Goal: Task Accomplishment & Management: Manage account settings

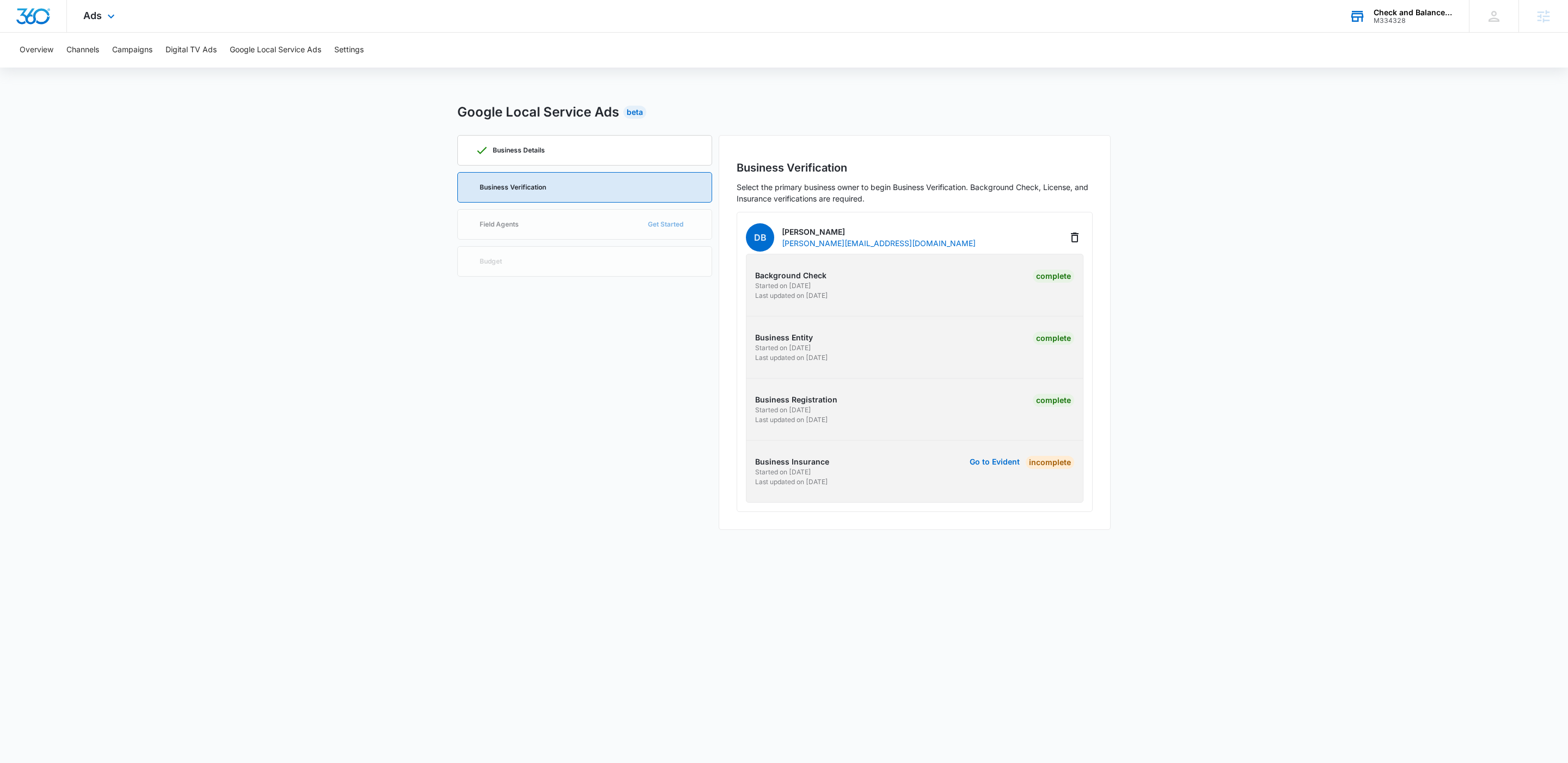
click at [1416, 22] on div "M334328" at bounding box center [1413, 21] width 80 height 8
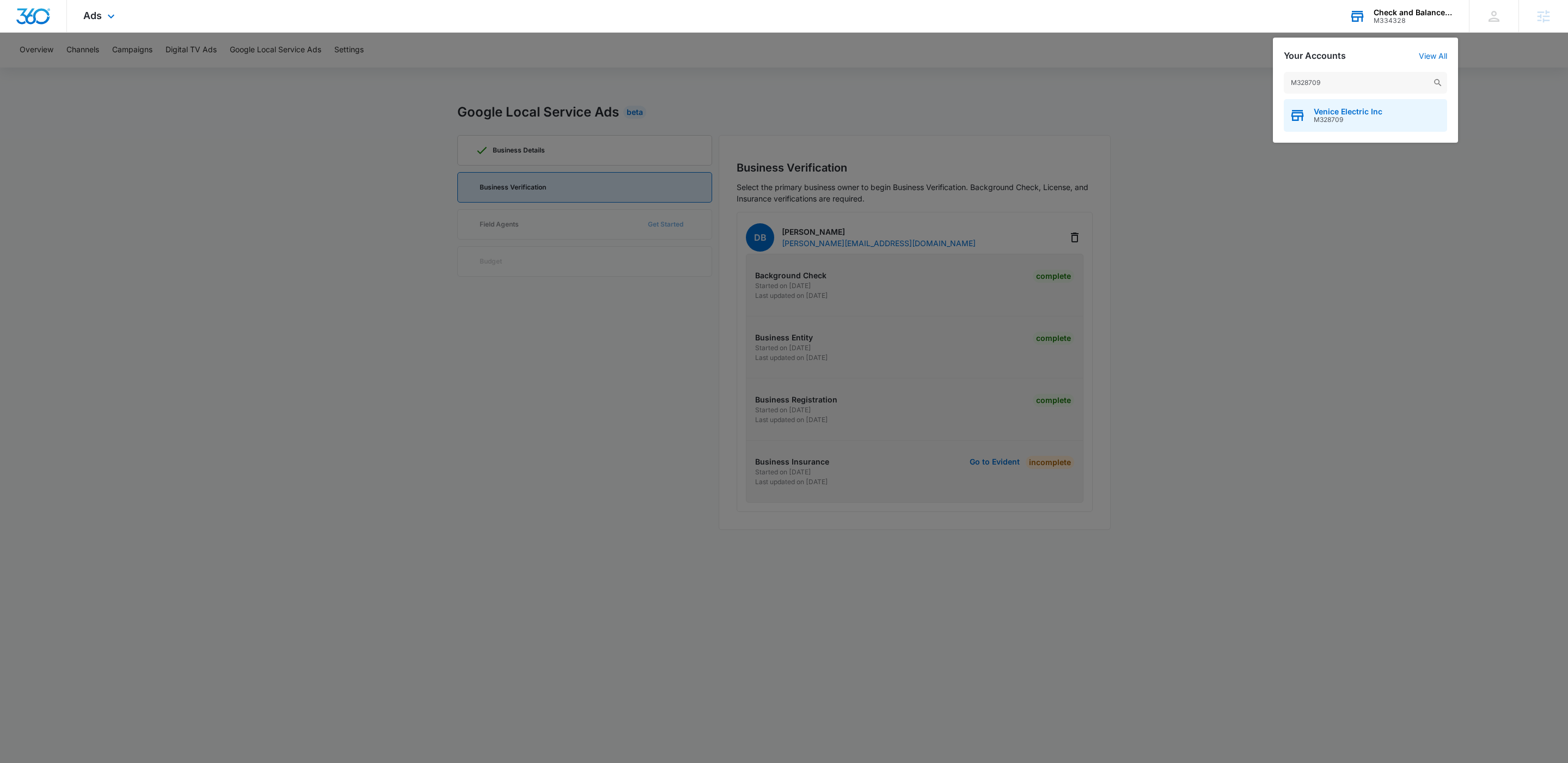
type input "M328709"
click at [1339, 121] on span "M328709" at bounding box center [1348, 120] width 69 height 8
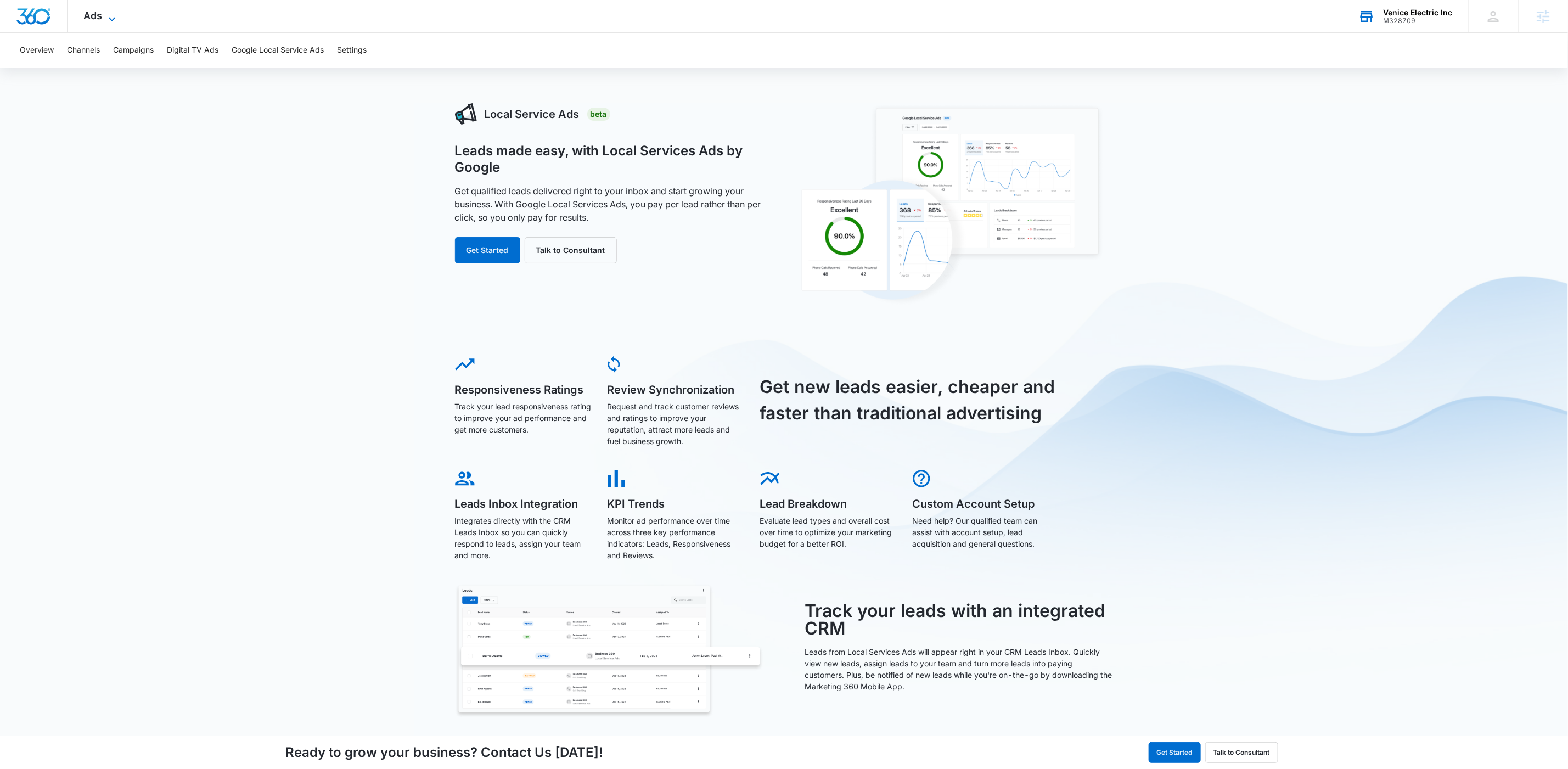
click at [116, 16] on icon at bounding box center [112, 19] width 13 height 13
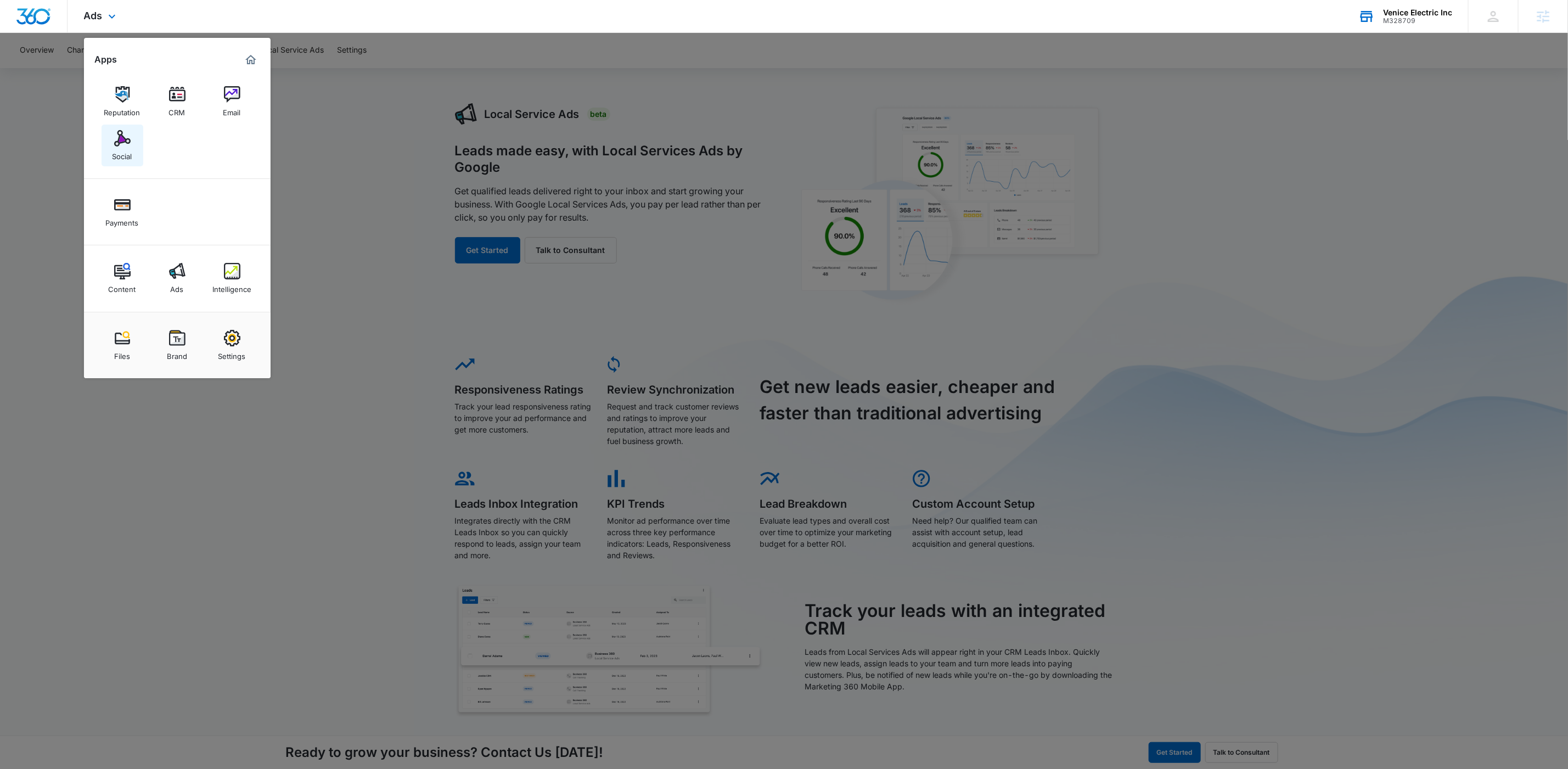
click at [123, 152] on div "Social" at bounding box center [122, 153] width 20 height 14
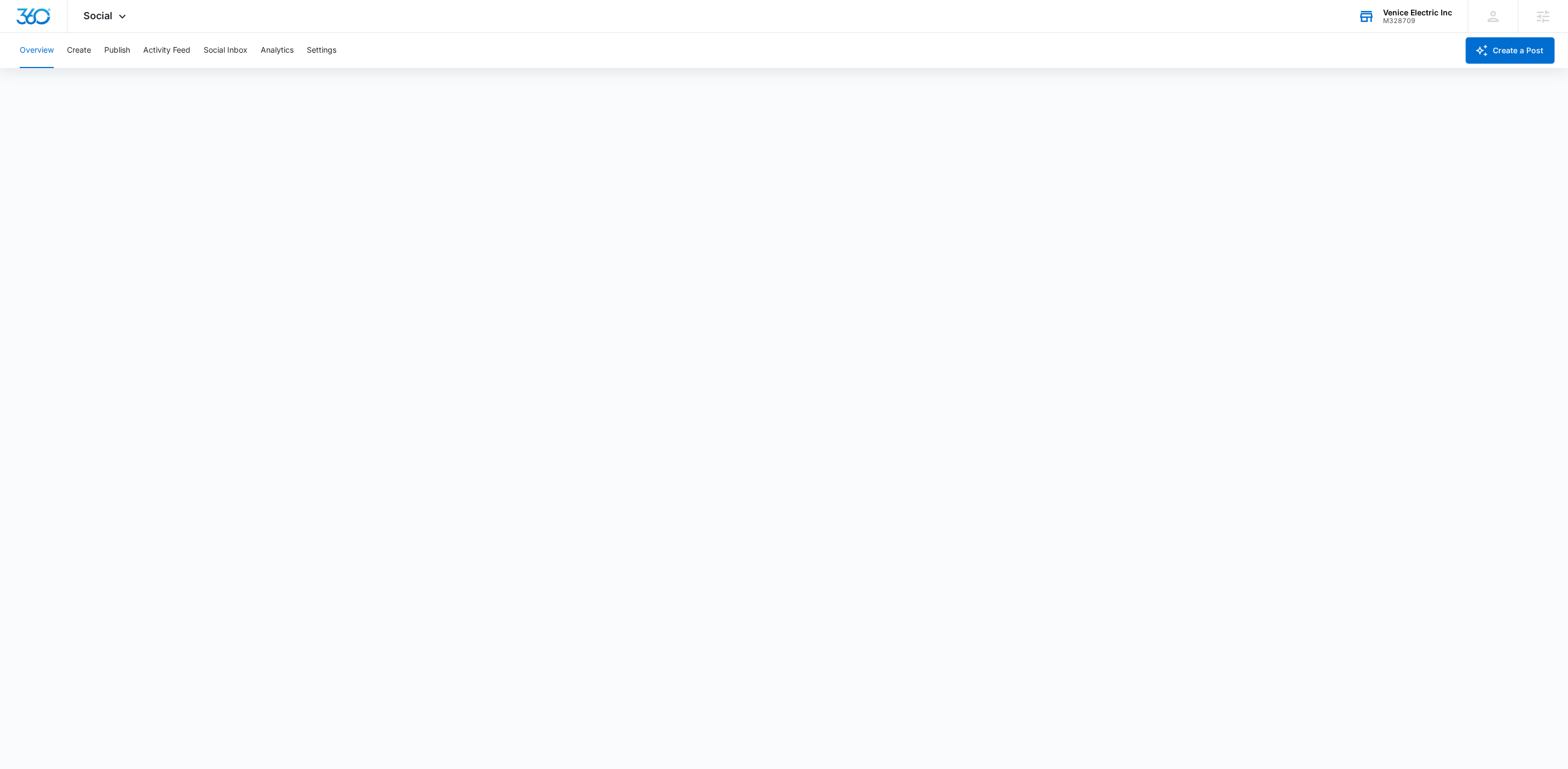
click at [1381, 21] on div "Venice Electric Inc M328709 Your Accounts View All" at bounding box center [1405, 16] width 126 height 33
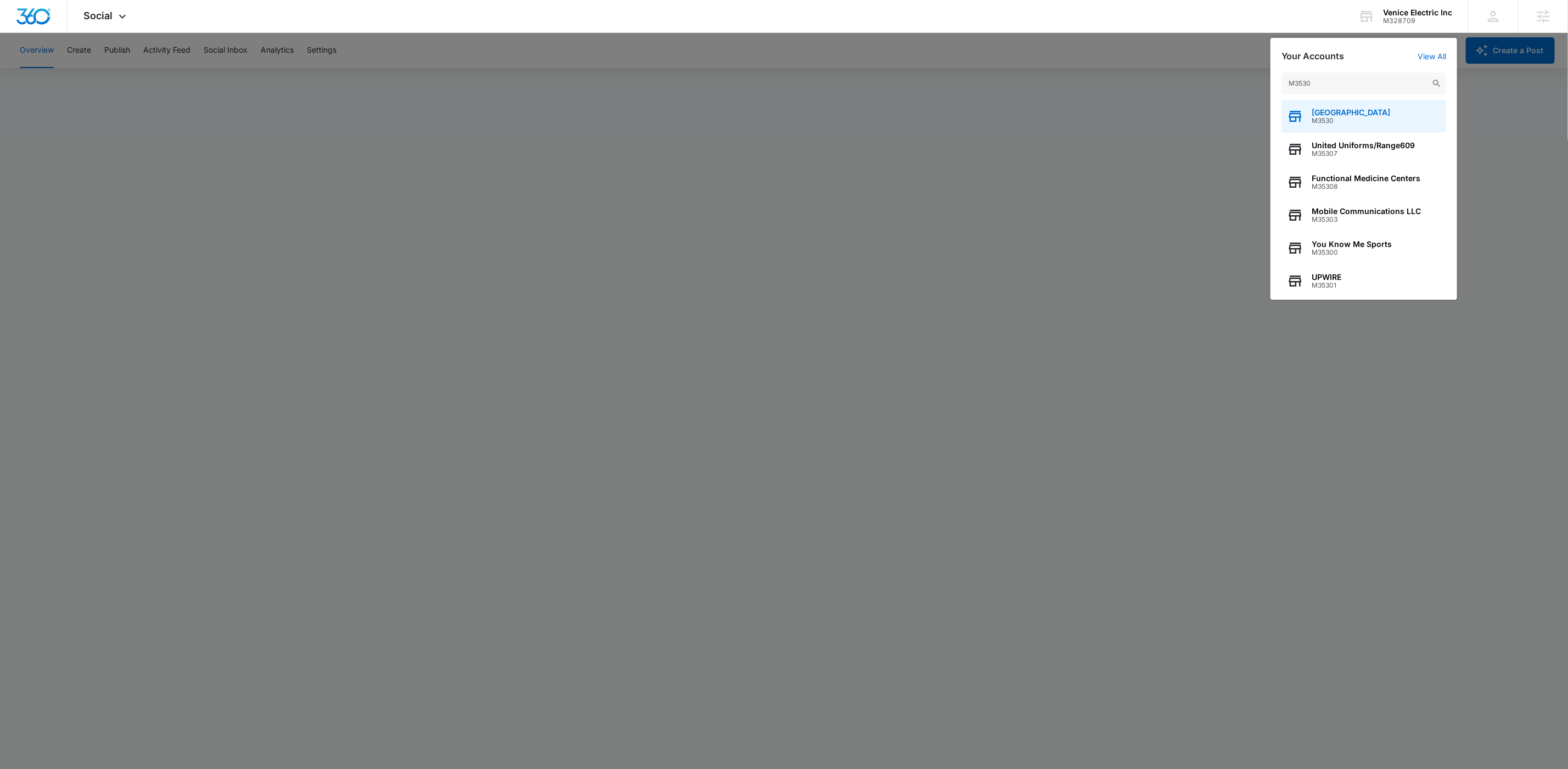
type input "M3530"
click at [1344, 122] on span "M3530" at bounding box center [1351, 121] width 79 height 8
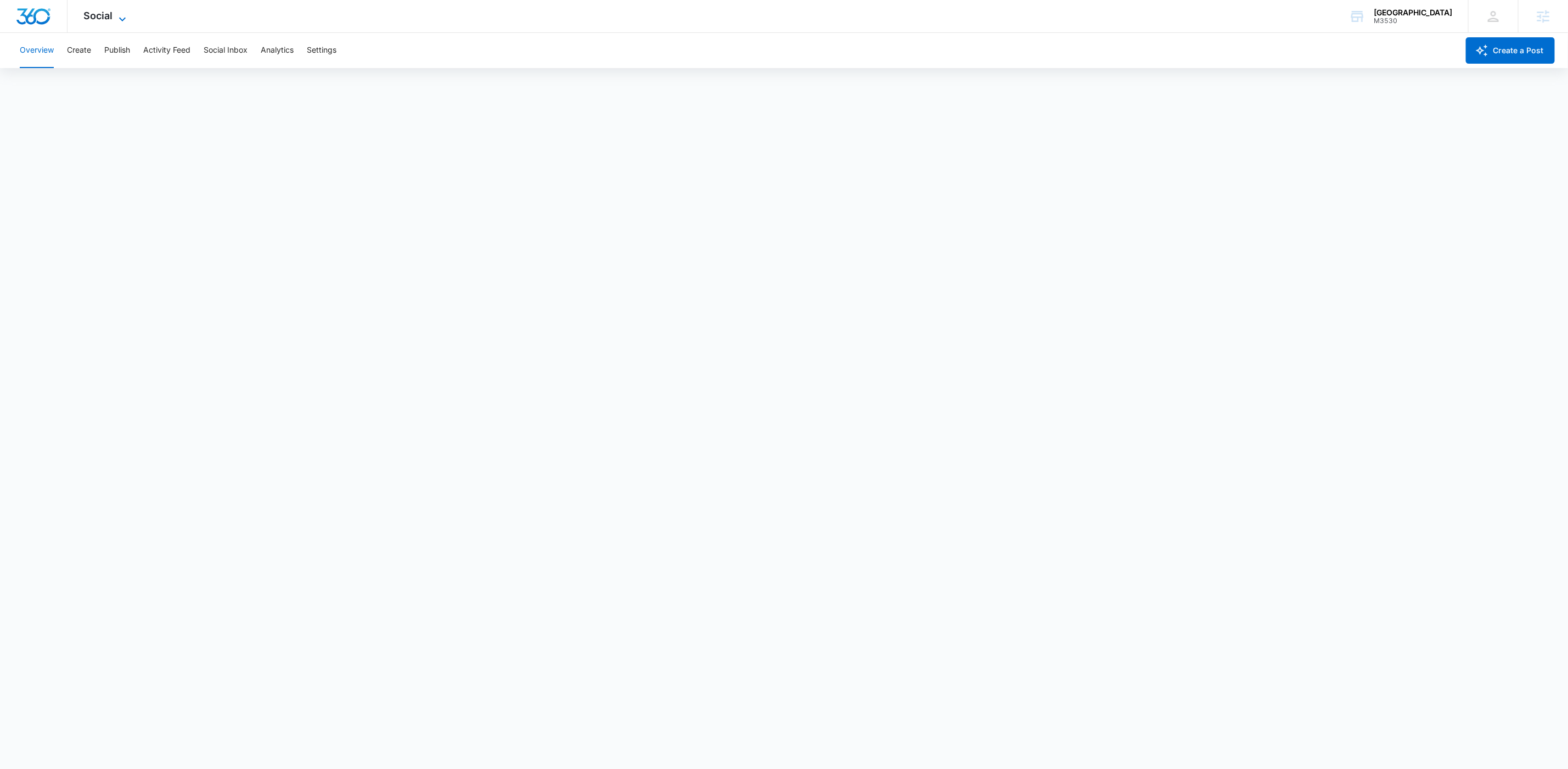
click at [112, 10] on span "Social" at bounding box center [98, 15] width 29 height 12
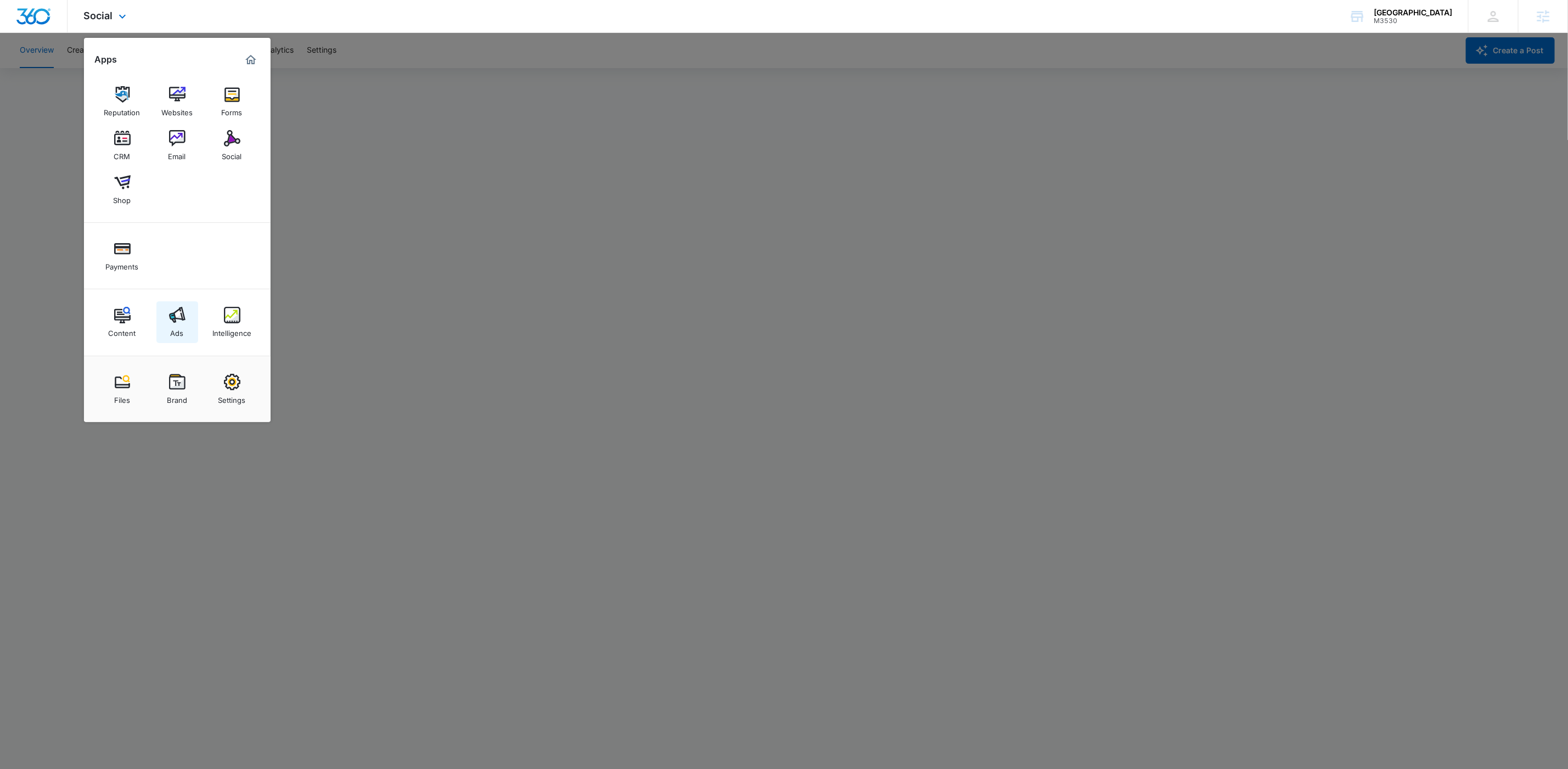
click at [169, 317] on img at bounding box center [177, 315] width 17 height 17
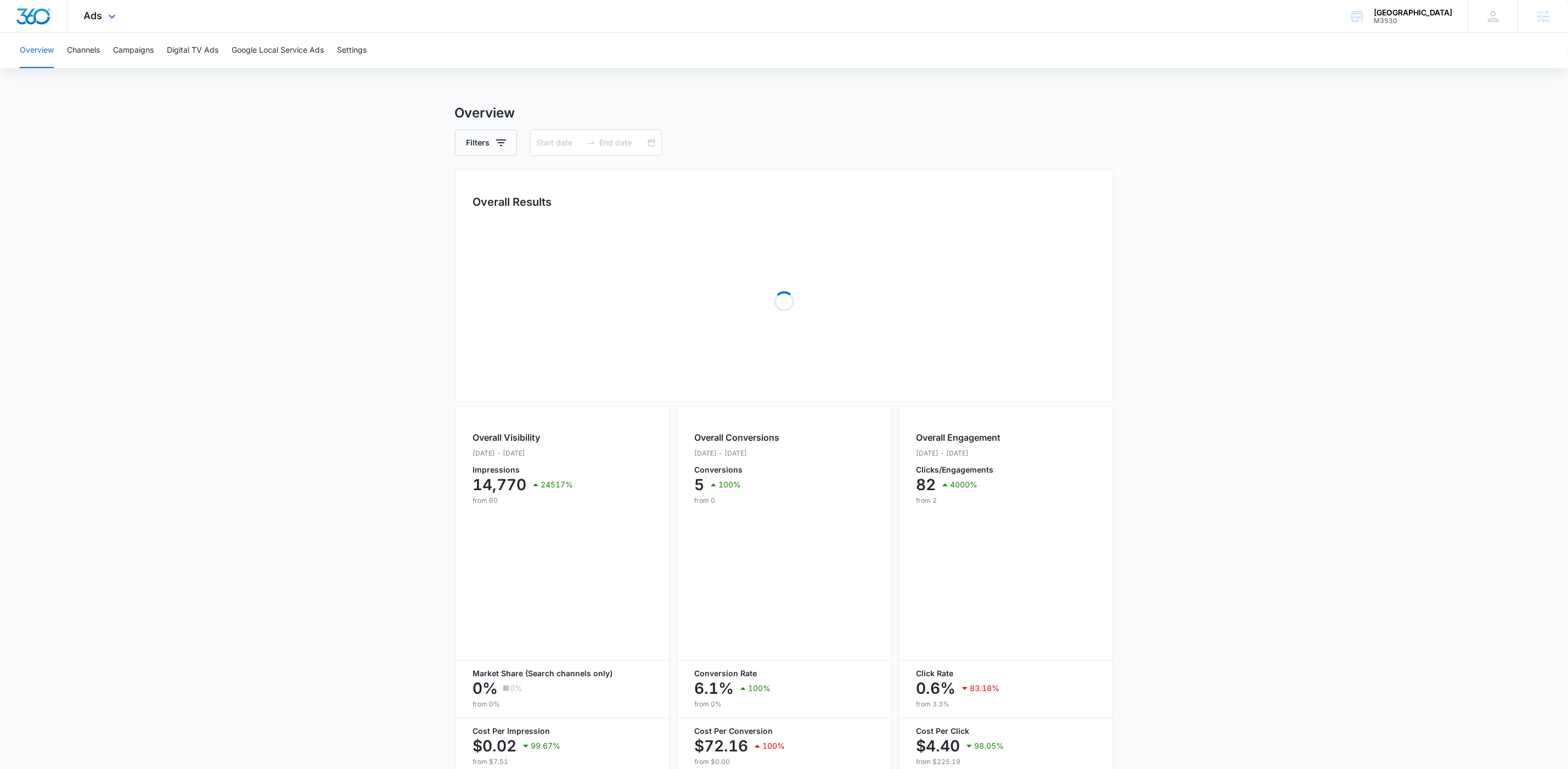
type input "[DATE]"
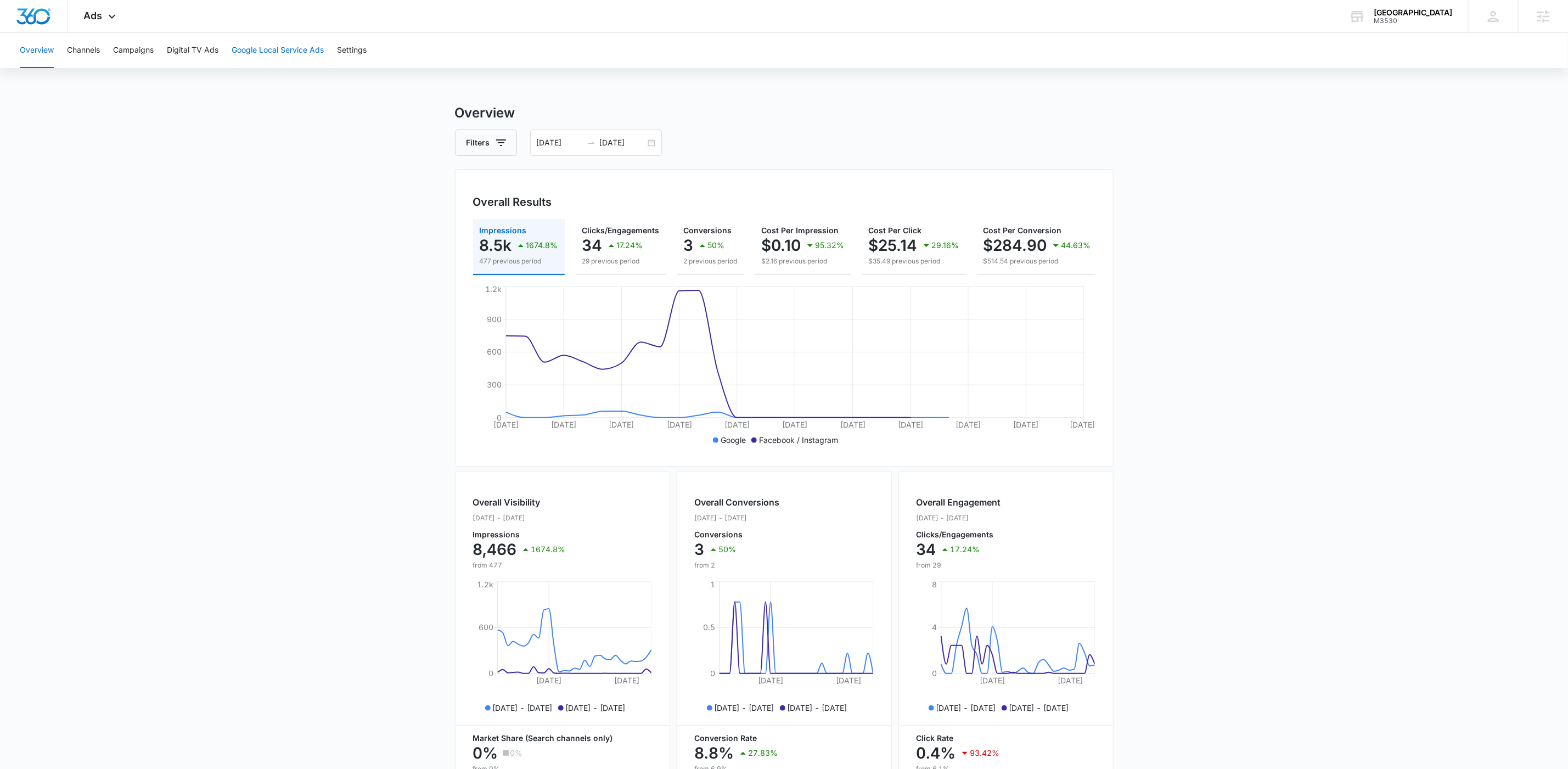
click at [262, 55] on button "Google Local Service Ads" at bounding box center [277, 50] width 92 height 35
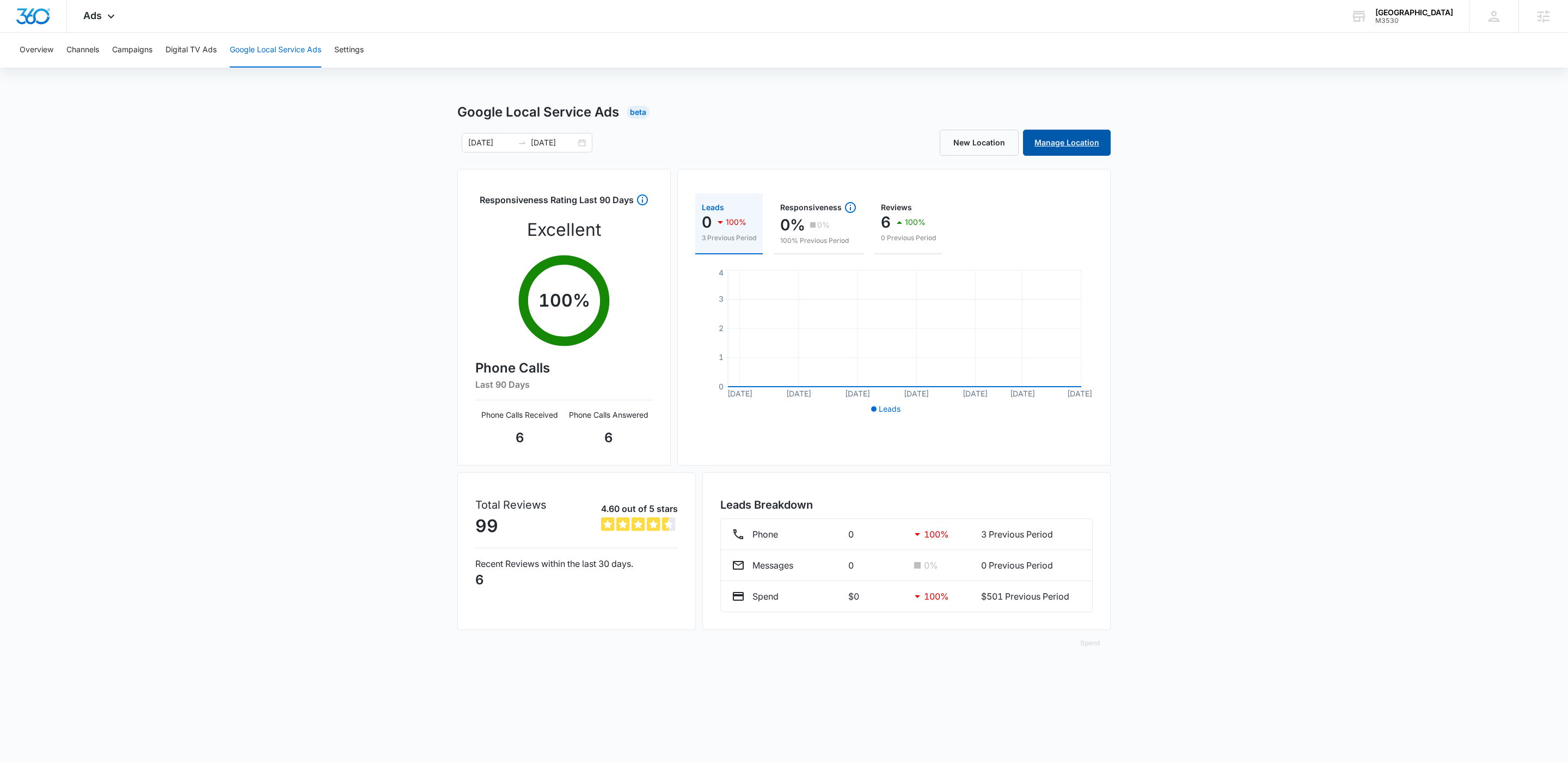
click at [1045, 142] on link "Manage Location" at bounding box center [1067, 142] width 88 height 26
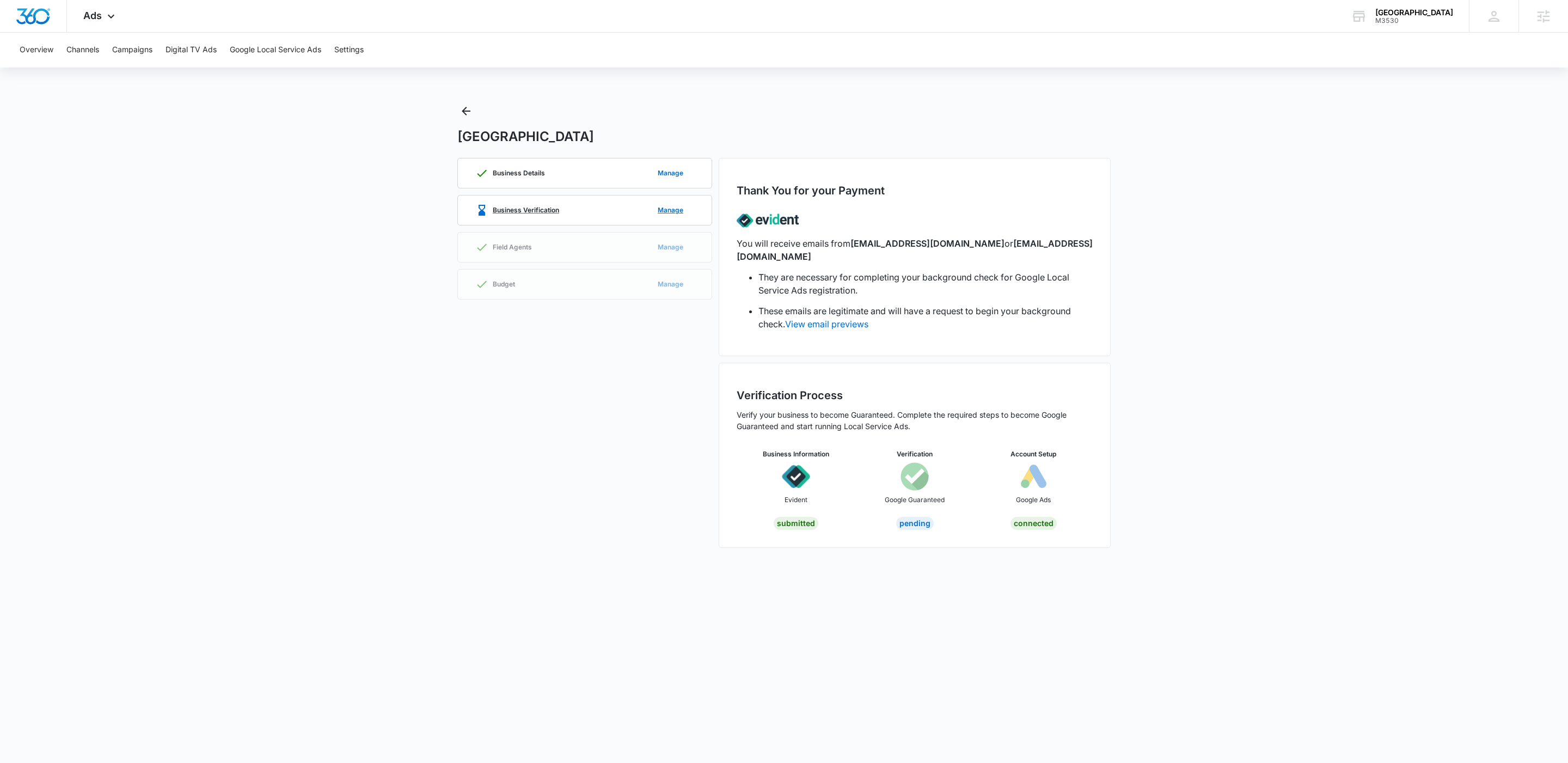
click at [589, 212] on div "Business Verification Manage" at bounding box center [585, 210] width 219 height 29
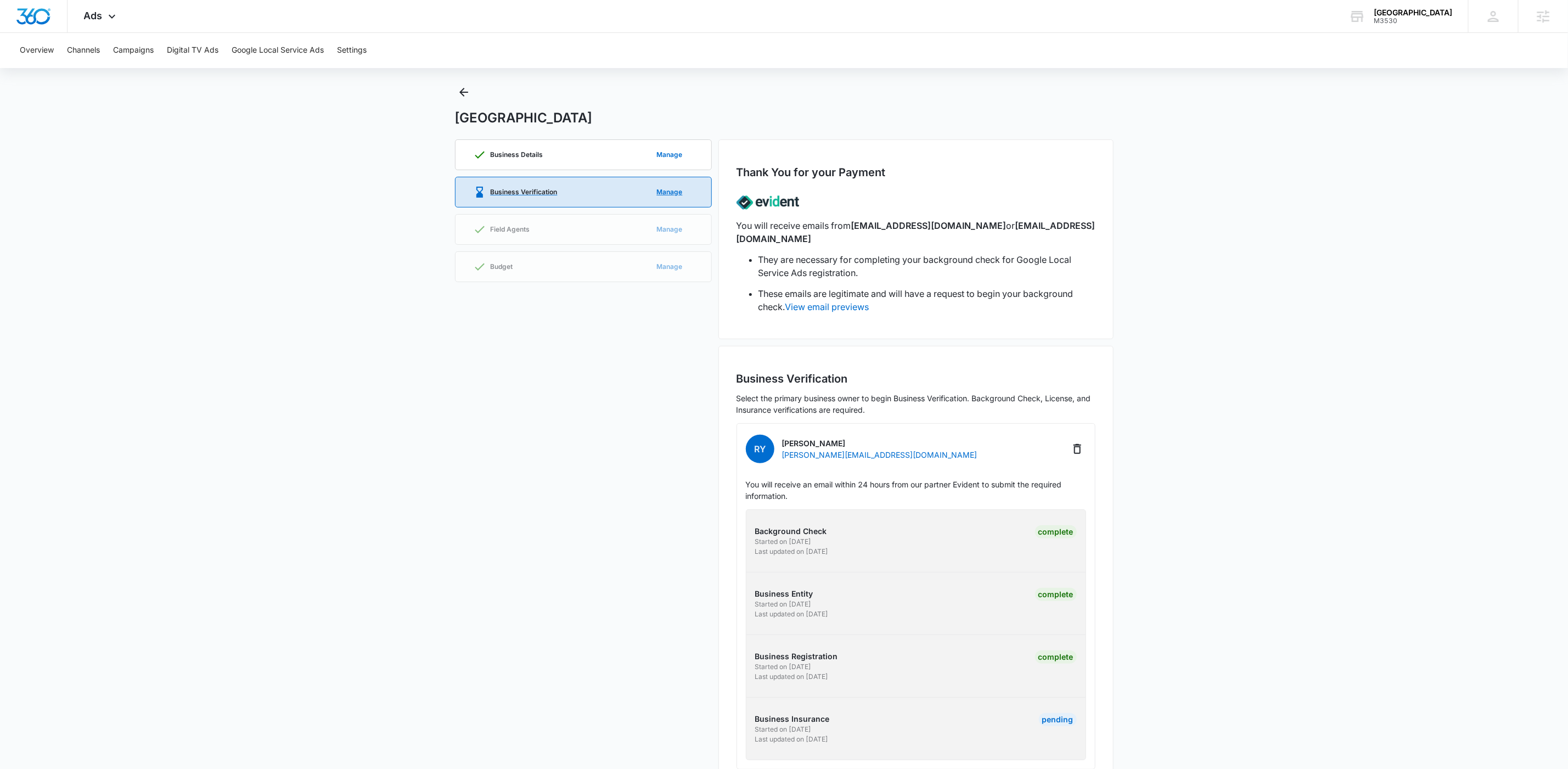
scroll to position [41, 0]
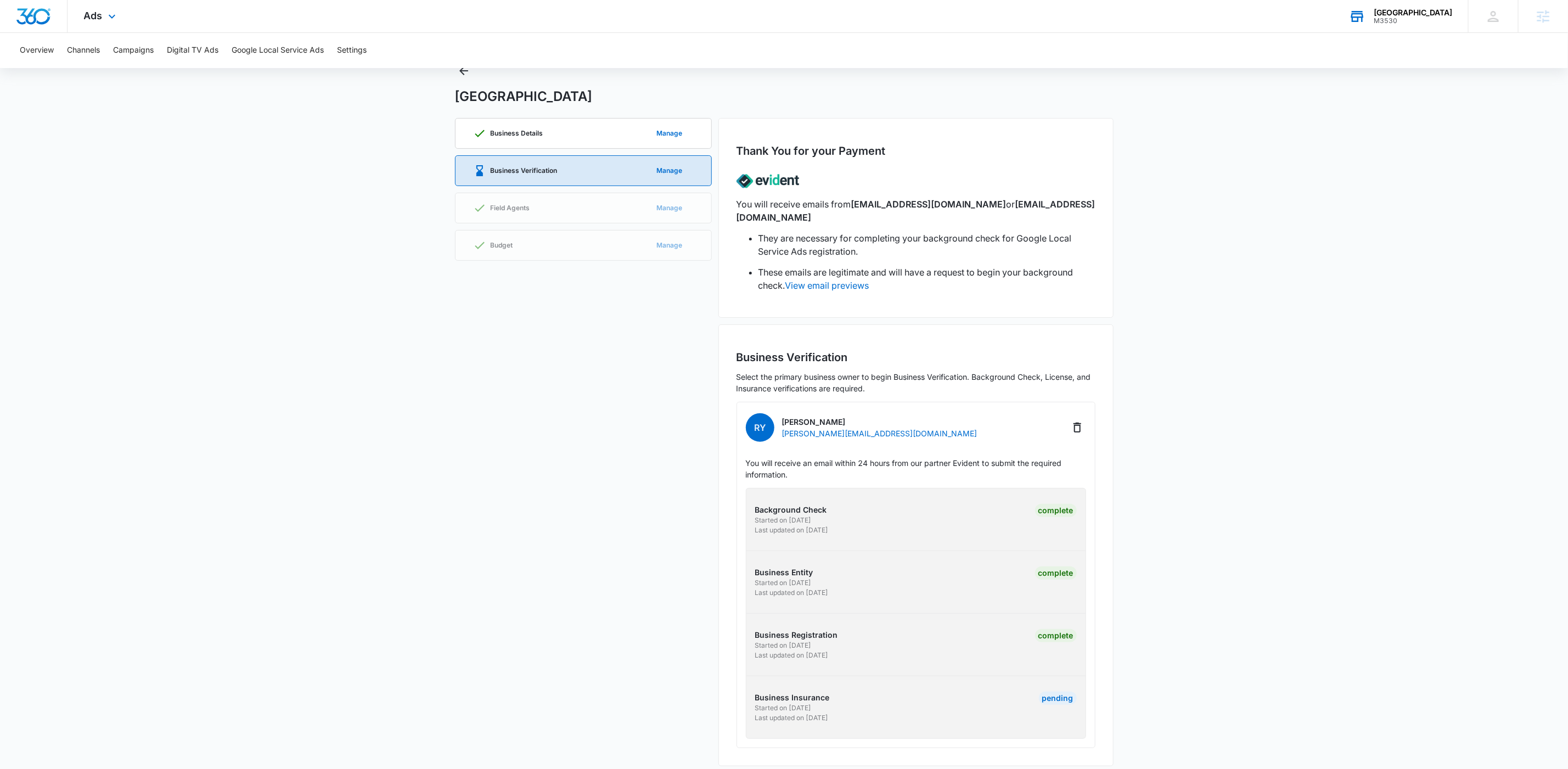
click at [1442, 25] on div "Palm Academy M3530 Your Accounts View All" at bounding box center [1400, 16] width 136 height 33
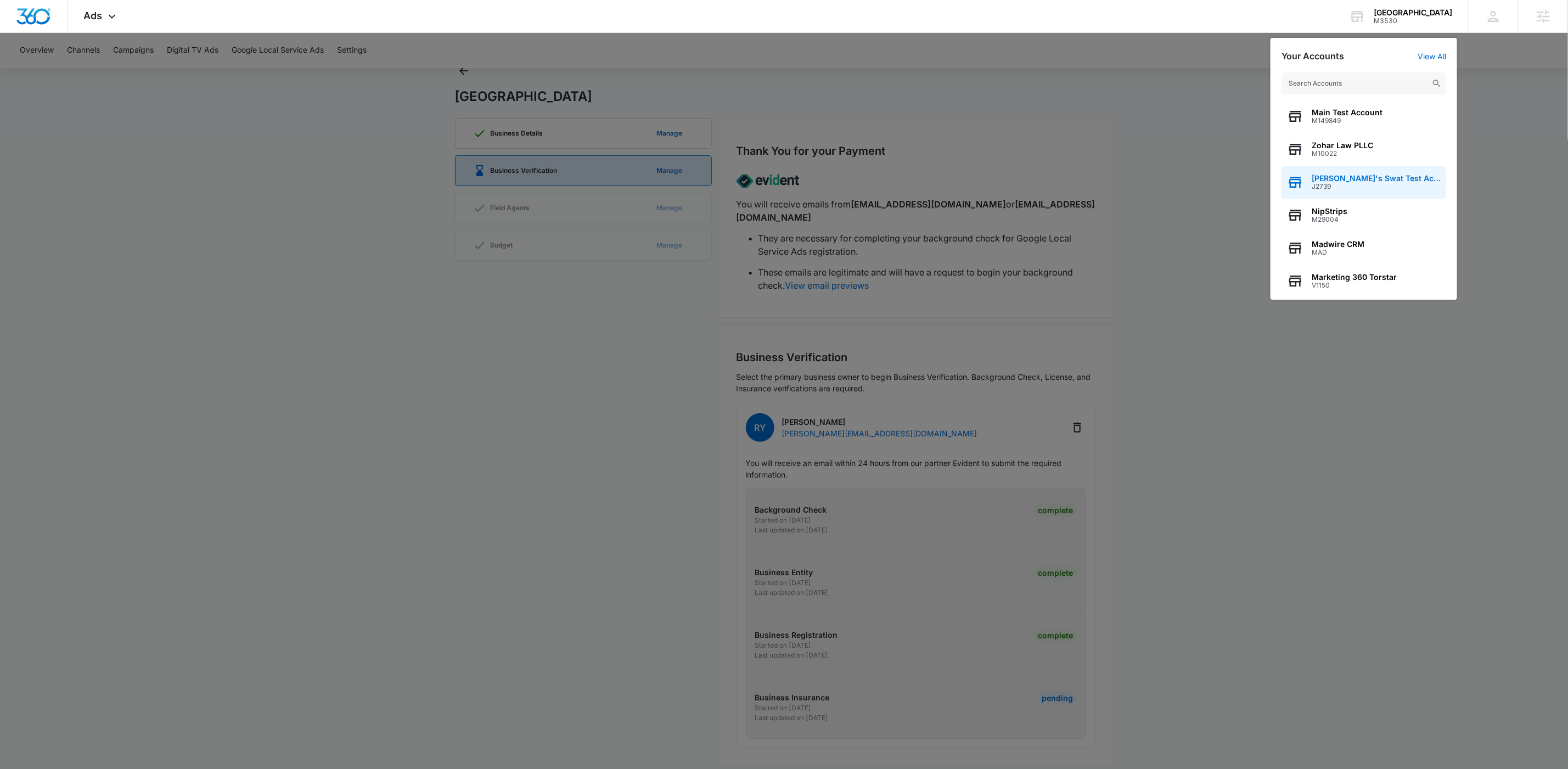
click at [1348, 184] on span "J2739" at bounding box center [1377, 187] width 129 height 8
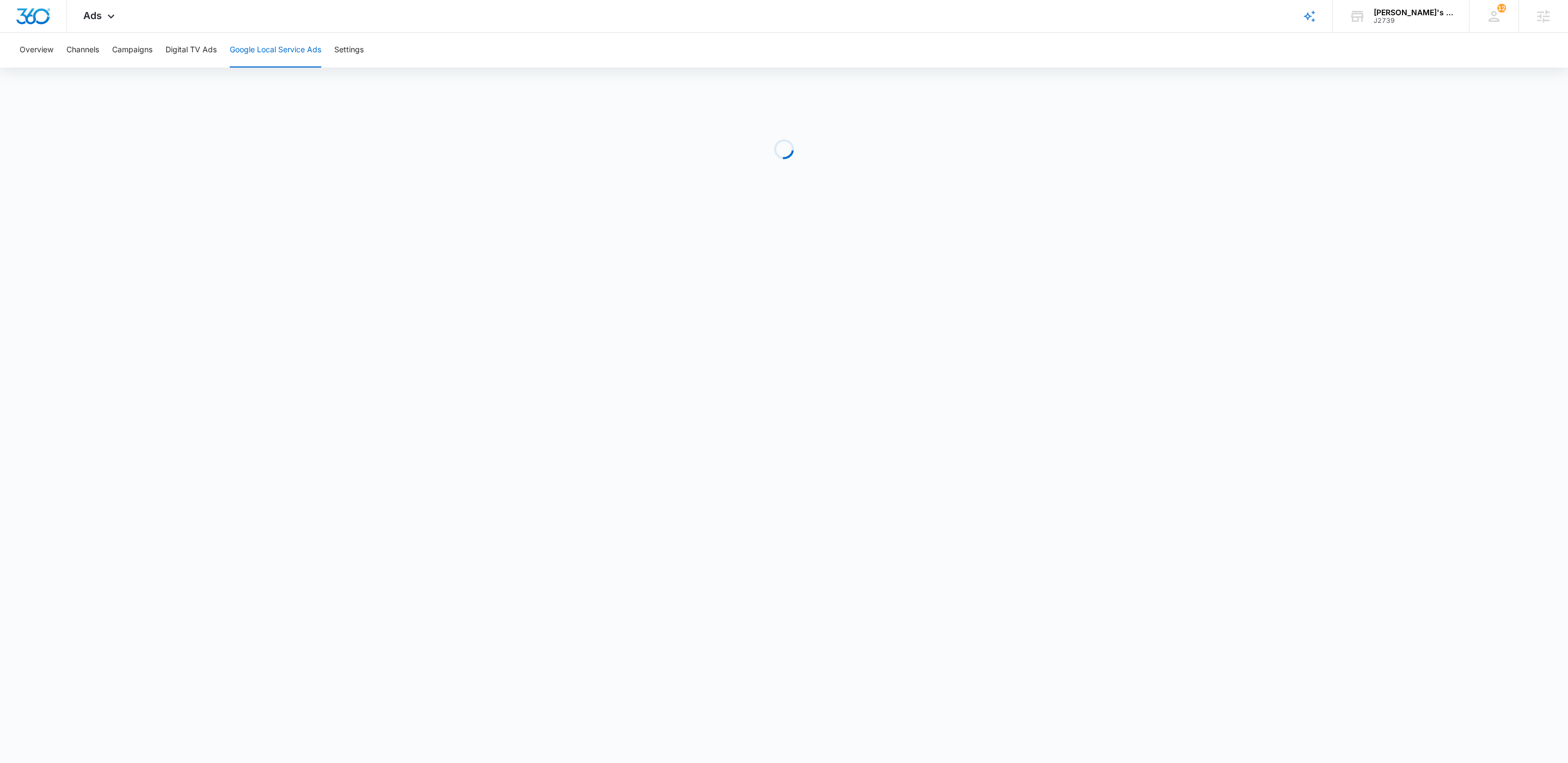
click at [116, 16] on icon at bounding box center [111, 16] width 13 height 13
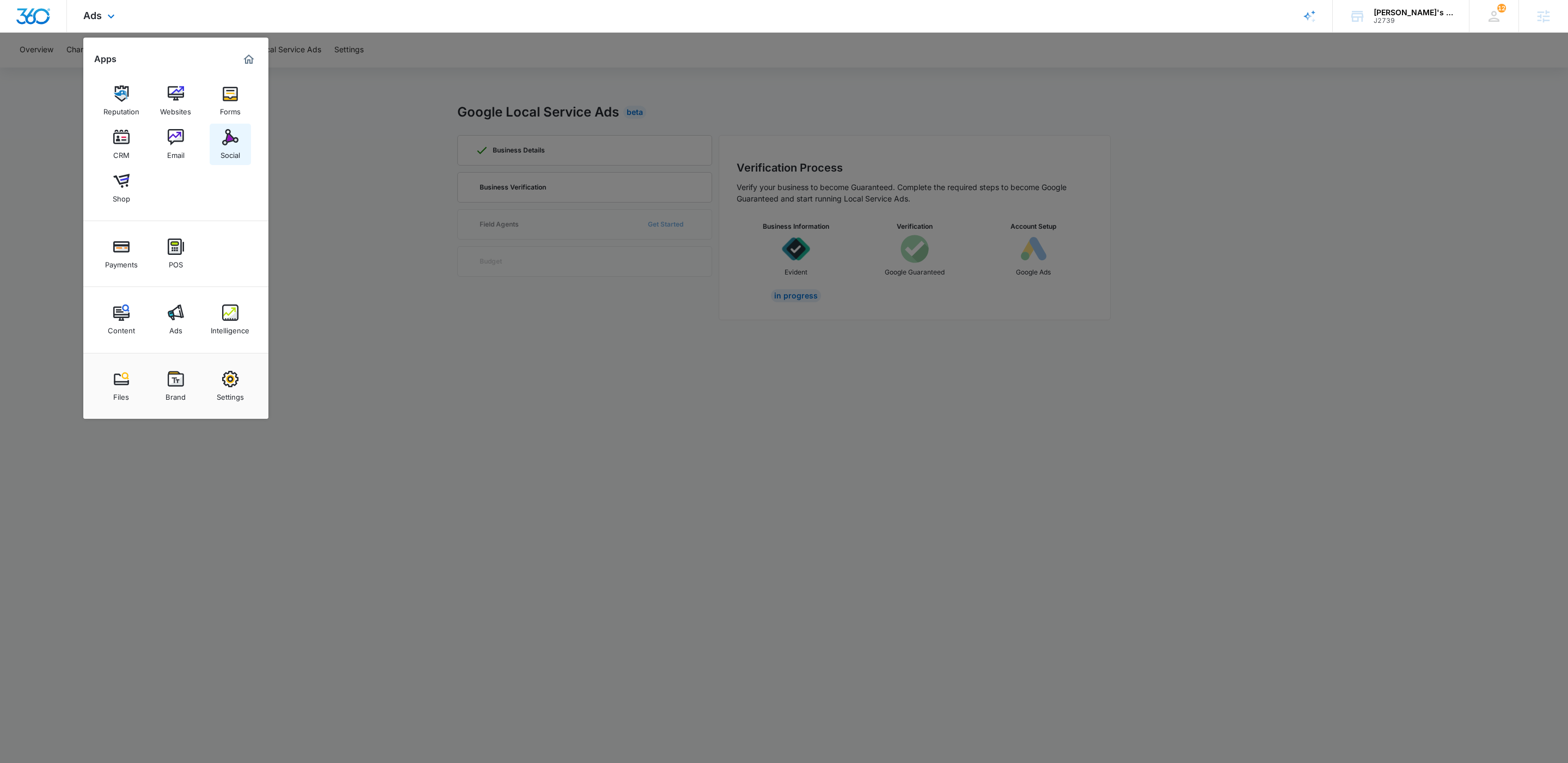
click at [240, 142] on link "Social" at bounding box center [230, 144] width 41 height 41
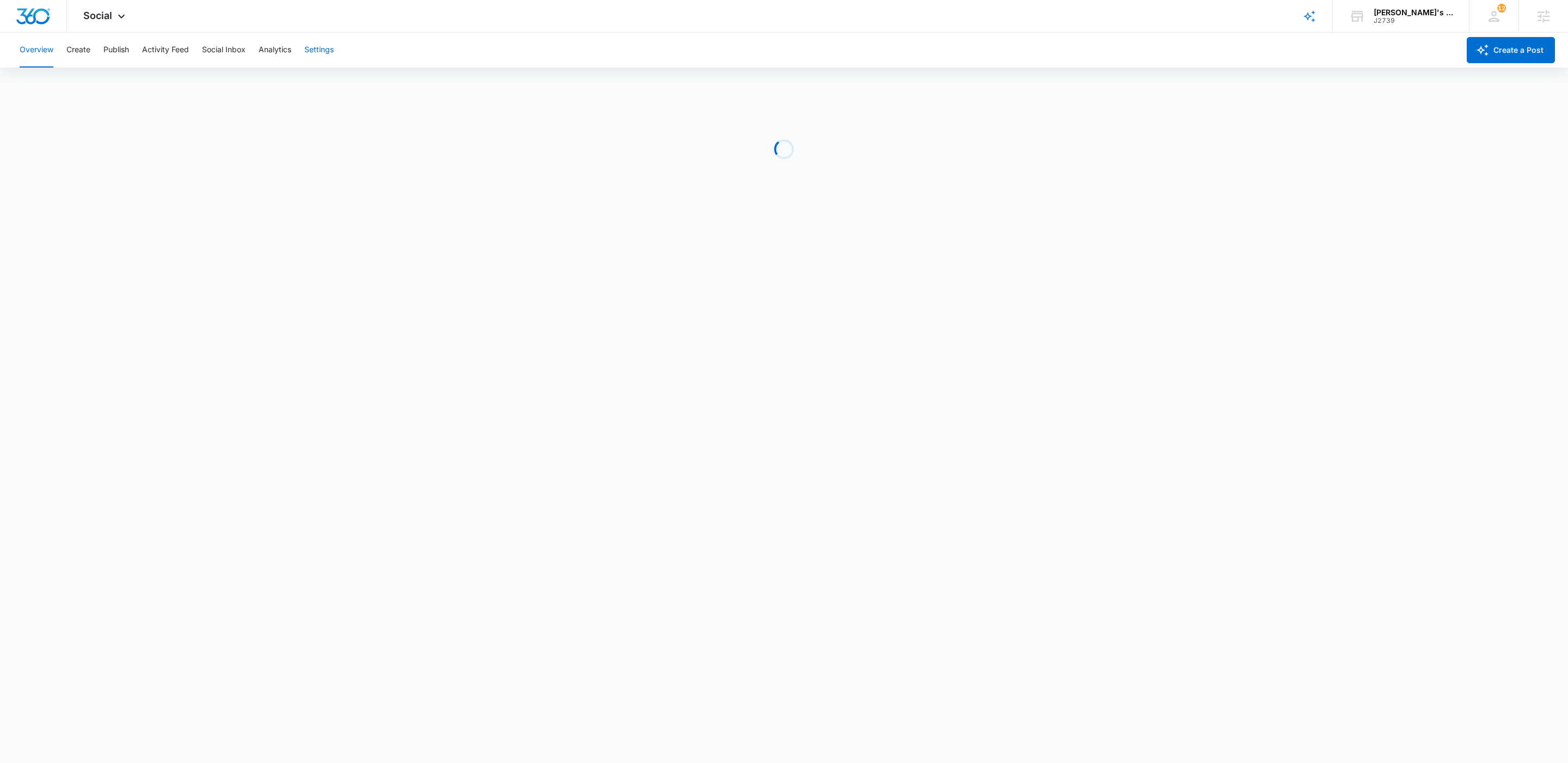
click at [309, 53] on button "Settings" at bounding box center [319, 50] width 29 height 35
click at [329, 48] on button "Settings" at bounding box center [319, 50] width 29 height 35
